Goal: Task Accomplishment & Management: Use online tool/utility

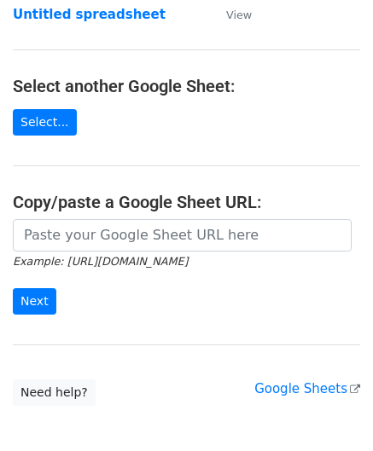
scroll to position [171, 0]
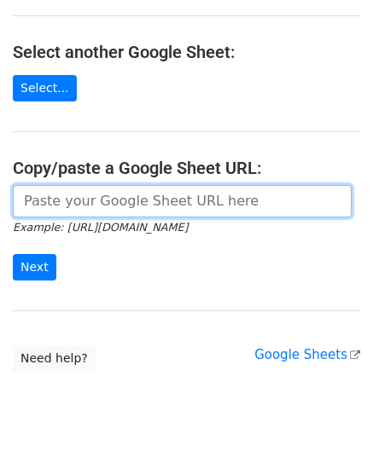
drag, startPoint x: 135, startPoint y: 206, endPoint x: 130, endPoint y: 166, distance: 39.6
click at [135, 206] on input "url" at bounding box center [182, 201] width 339 height 32
paste input "https://docs.google.com/spreadsheets/d/121NhySRE3oW4RFa1qXzNS0SQpqF4YpEBcBpzuKG…"
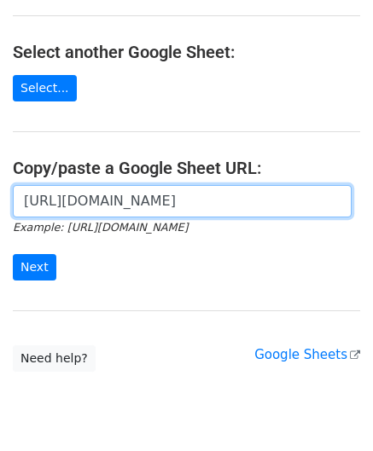
scroll to position [0, 382]
type input "https://docs.google.com/spreadsheets/d/121NhySRE3oW4RFa1qXzNS0SQpqF4YpEBcBpzuKG…"
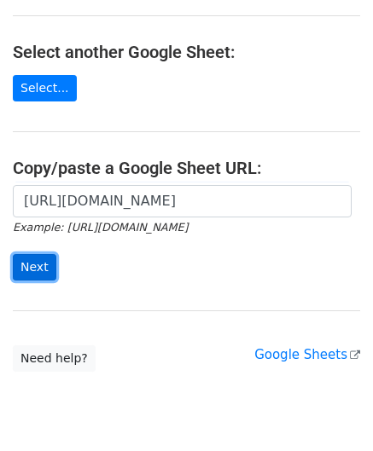
click at [26, 256] on input "Next" at bounding box center [34, 267] width 43 height 26
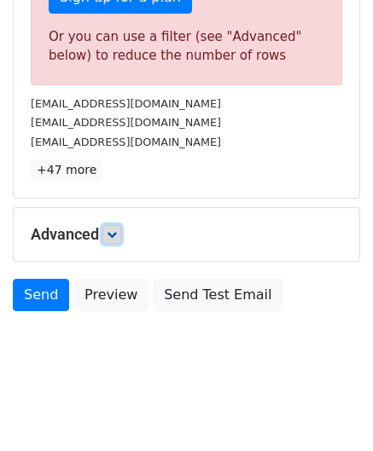
click at [113, 231] on icon at bounding box center [112, 234] width 10 height 10
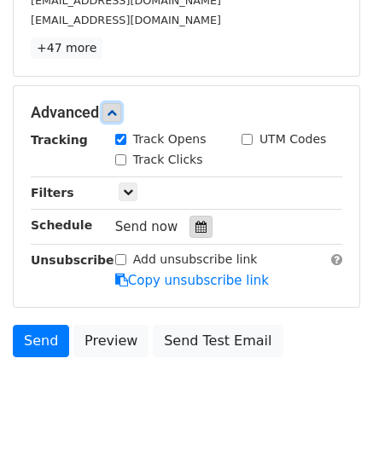
scroll to position [708, 0]
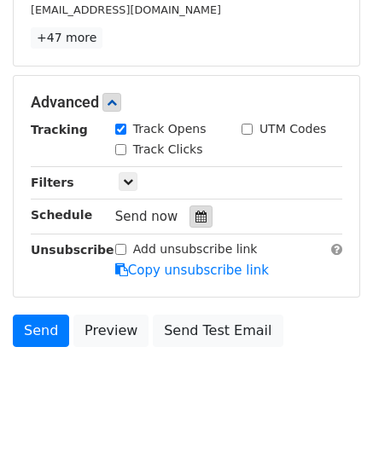
click at [195, 211] on icon at bounding box center [200, 217] width 11 height 12
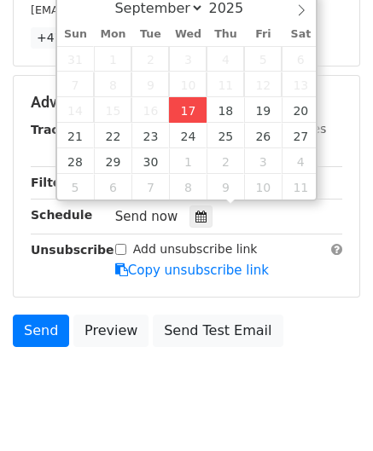
type input "[DATE] 12:00"
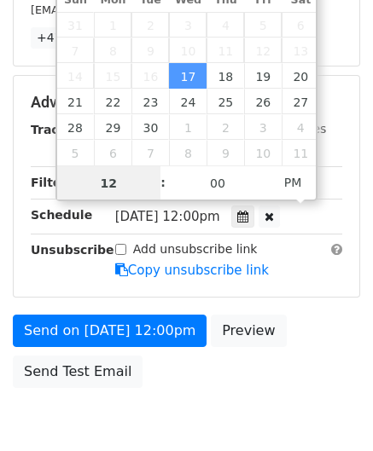
scroll to position [0, 0]
paste input "3"
type input "3"
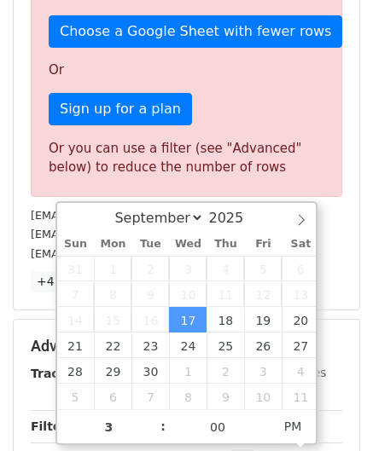
type input "[DATE] 15:00"
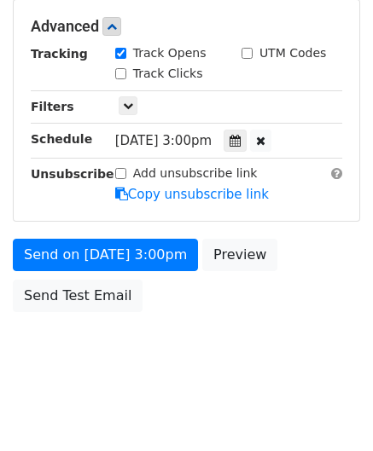
scroll to position [782, 0]
